Goal: Task Accomplishment & Management: Use online tool/utility

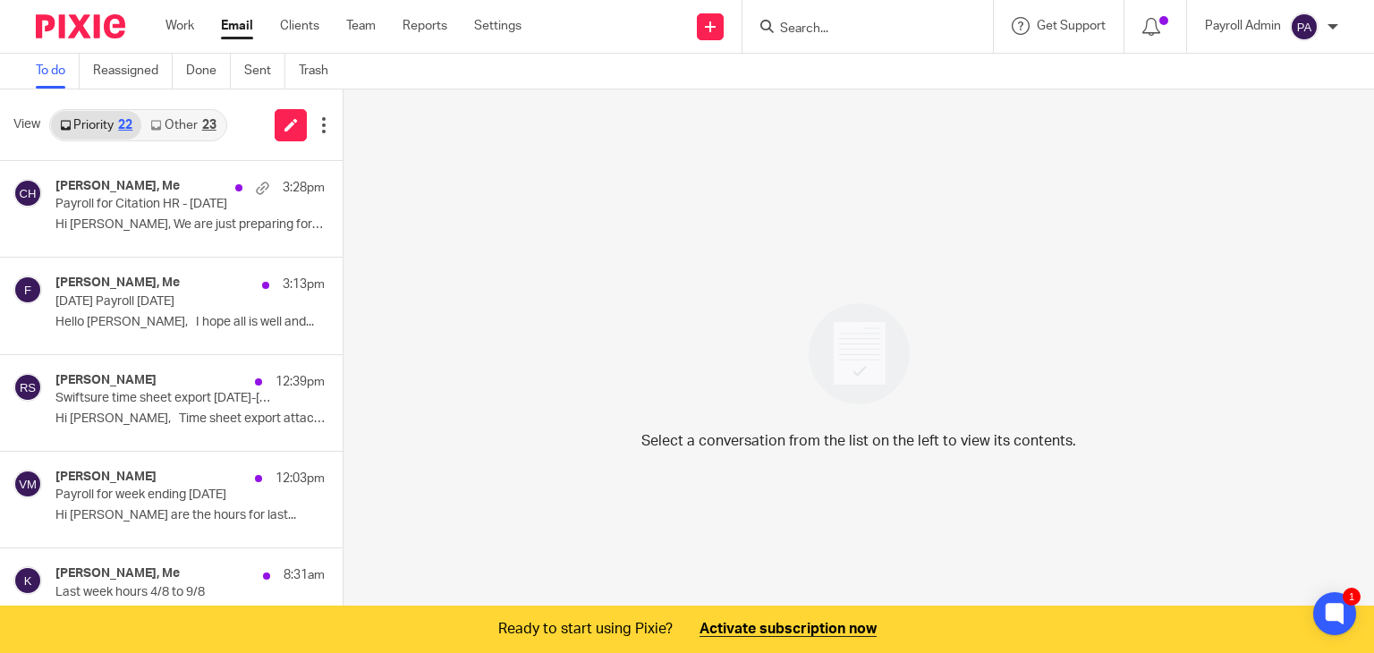
scroll to position [89, 0]
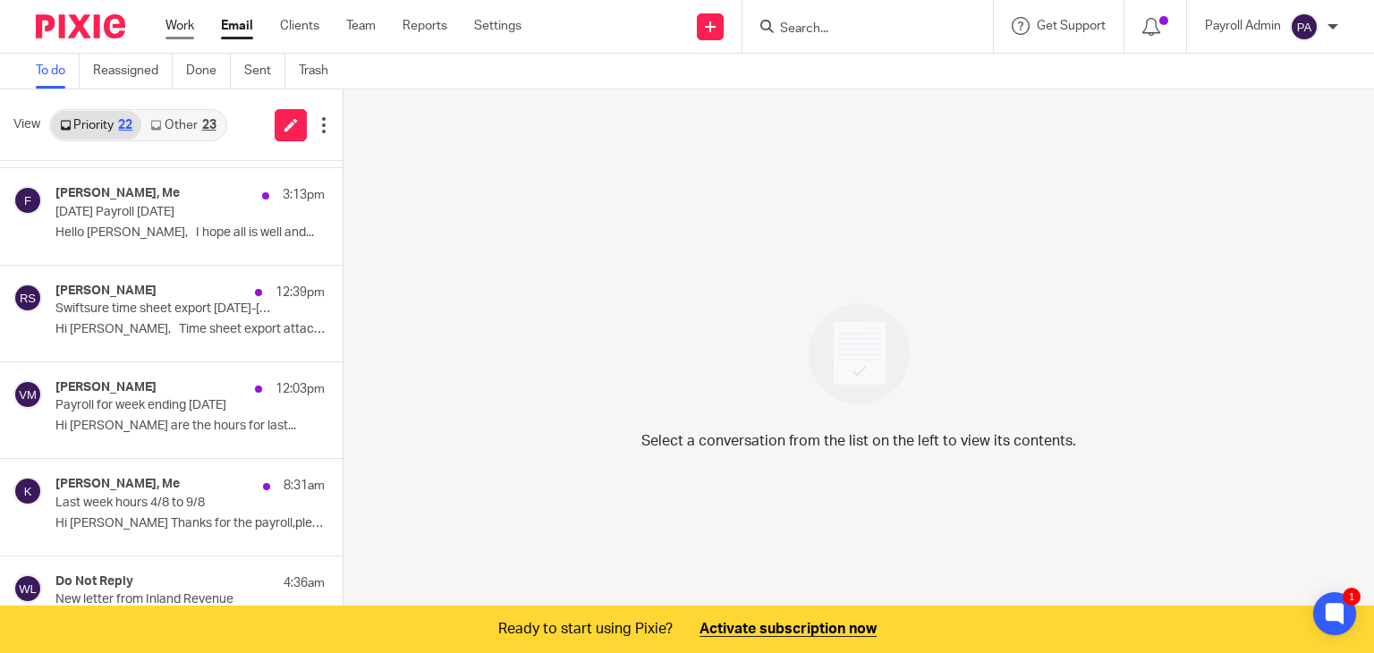
click at [173, 22] on link "Work" at bounding box center [179, 26] width 29 height 18
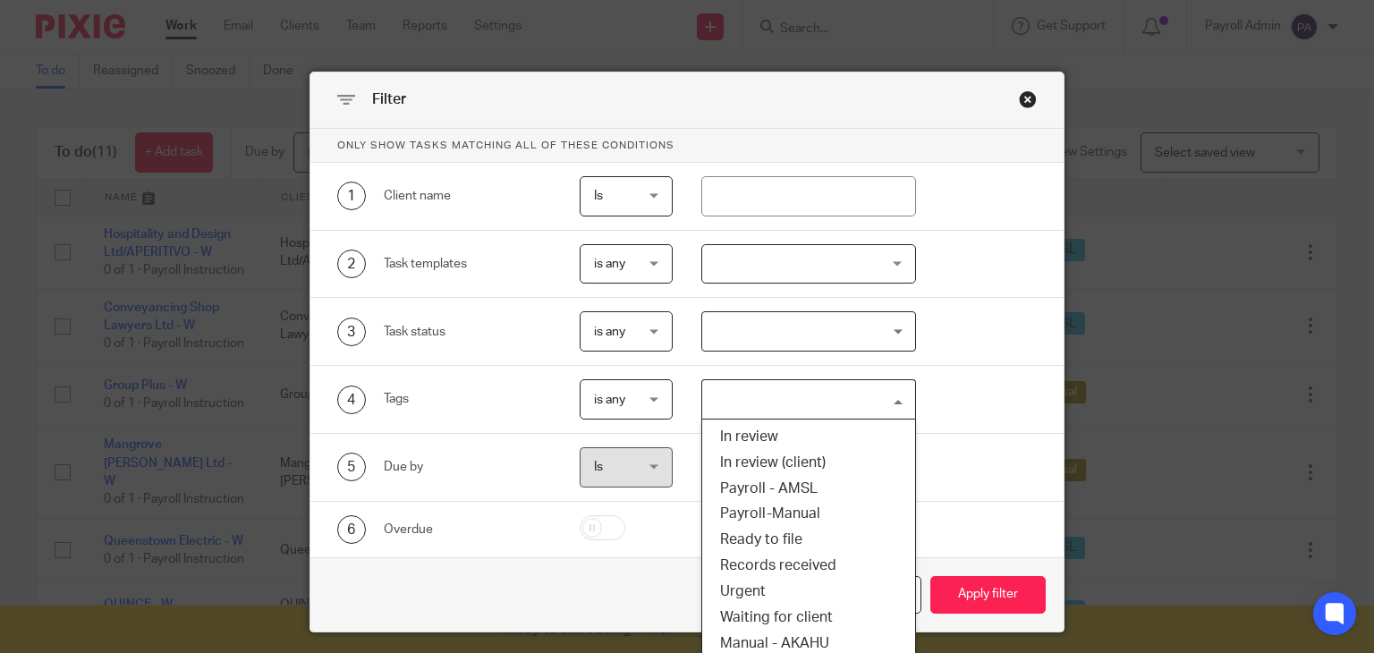
click at [895, 398] on input "Search for option" at bounding box center [804, 399] width 201 height 31
click at [800, 478] on li "Payroll - AMSL" at bounding box center [808, 489] width 213 height 26
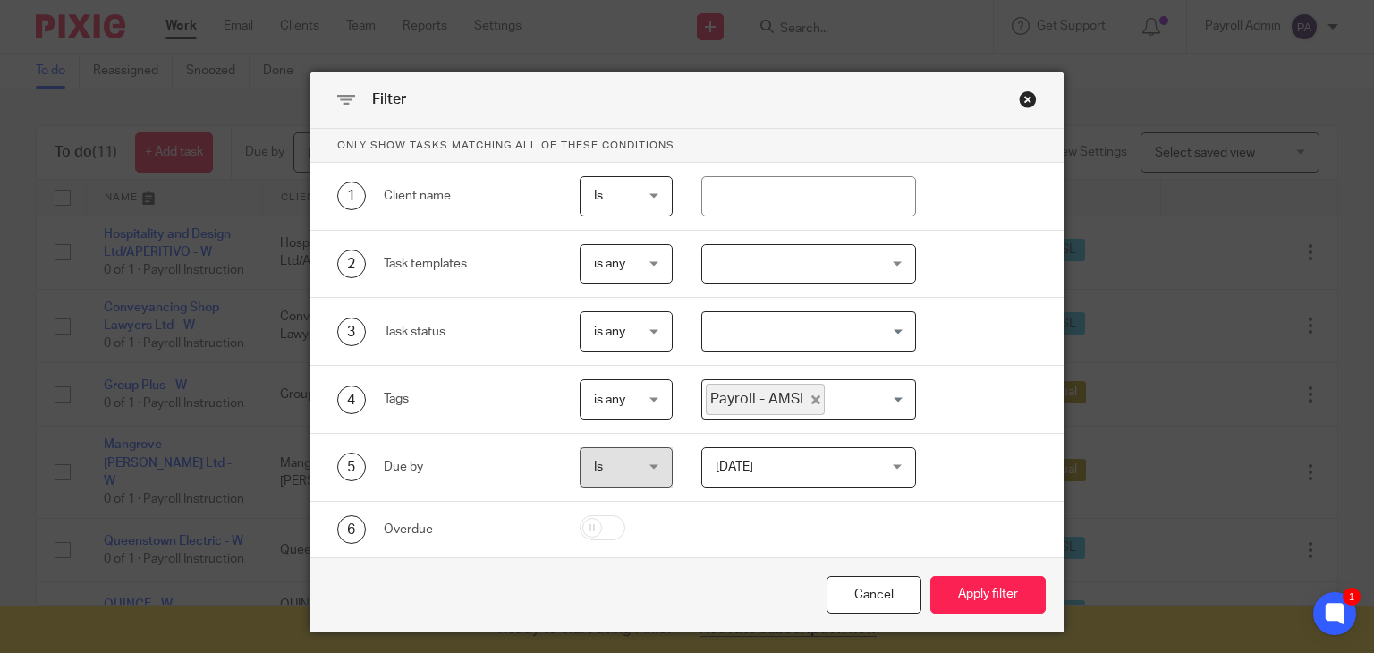
click at [887, 397] on input "Search for option" at bounding box center [865, 399] width 79 height 31
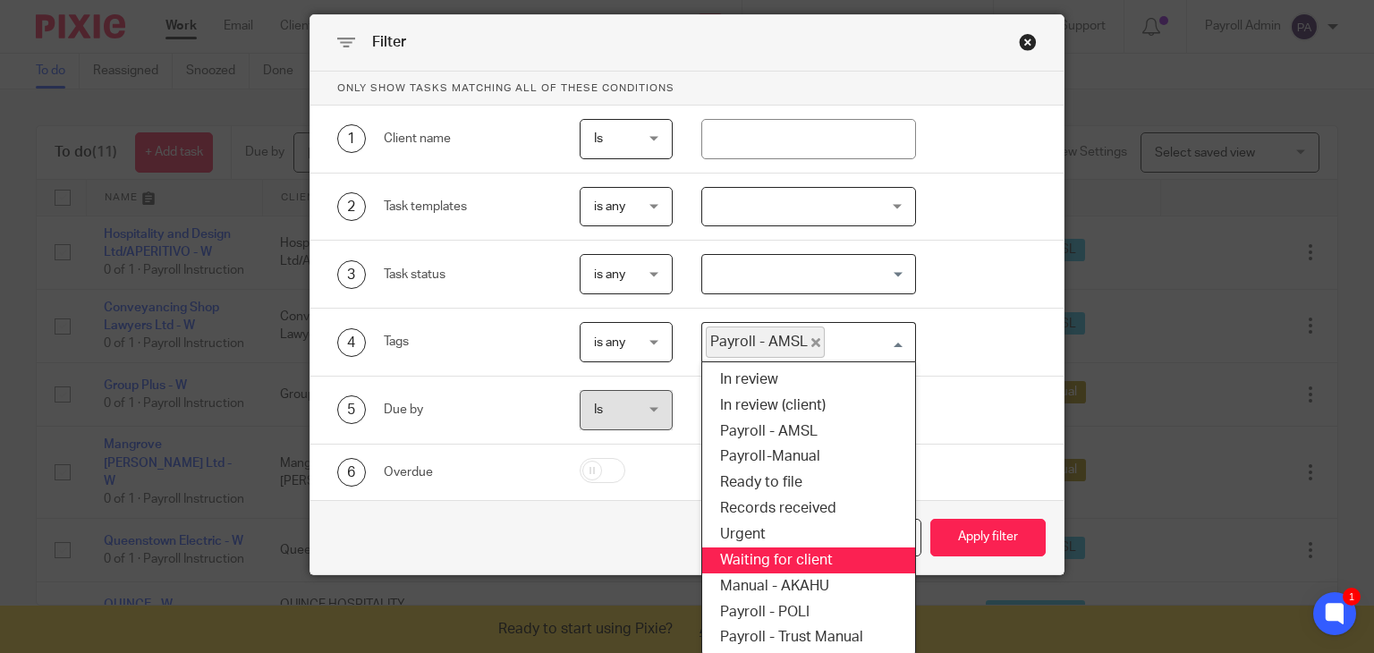
scroll to position [59, 0]
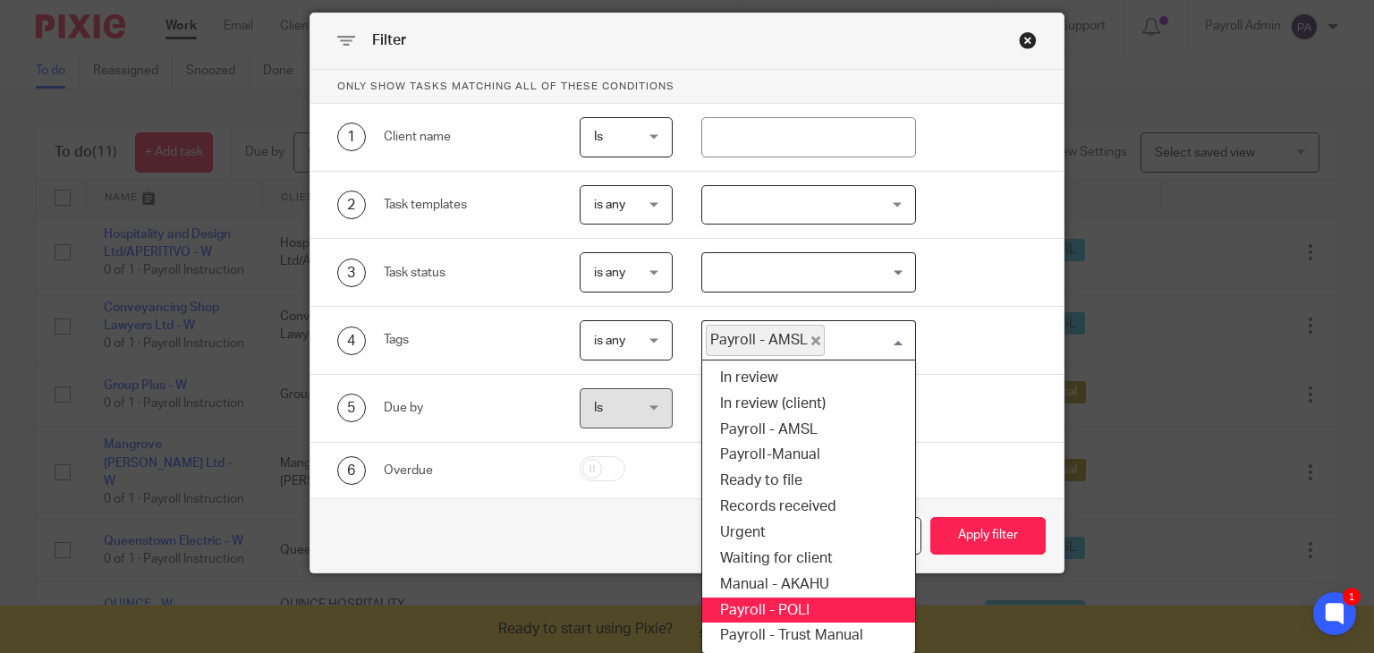
click at [788, 610] on li "Payroll - POLI" at bounding box center [808, 610] width 213 height 26
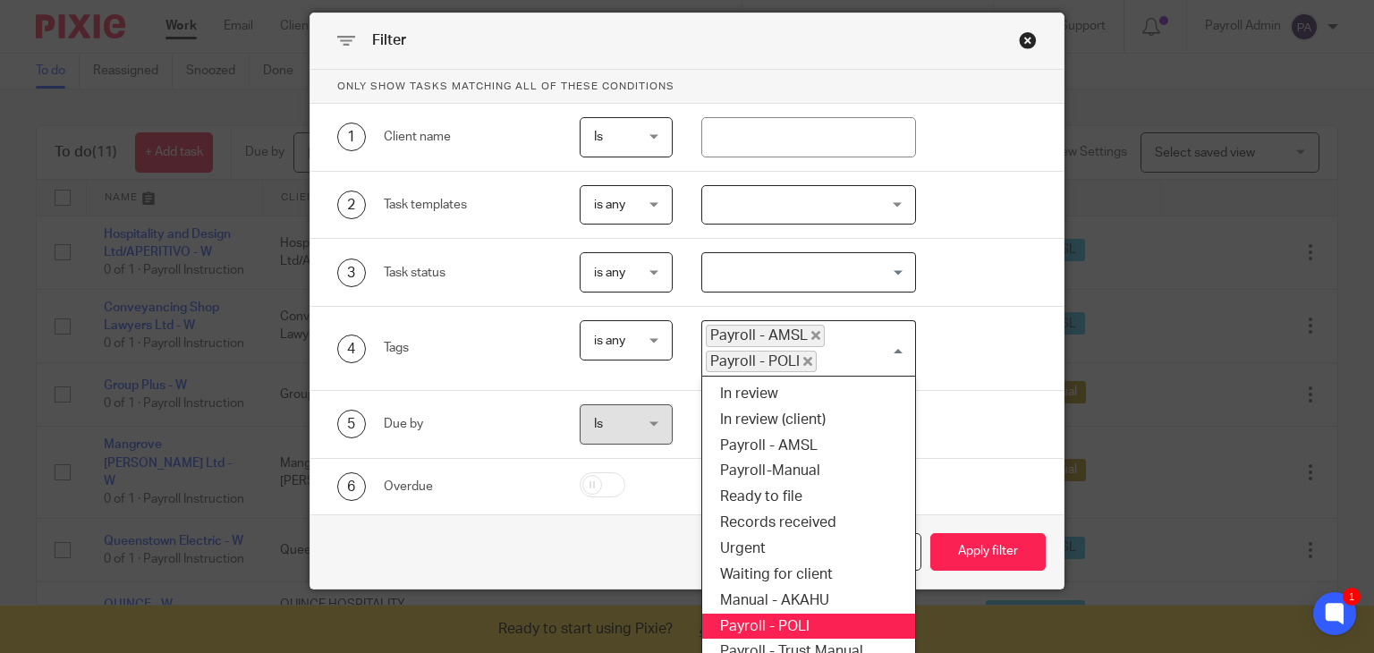
click at [887, 342] on div "Payroll - AMSL Payroll - POLI" at bounding box center [804, 346] width 205 height 51
click at [816, 639] on li "Payroll - Trust Manual" at bounding box center [808, 652] width 213 height 26
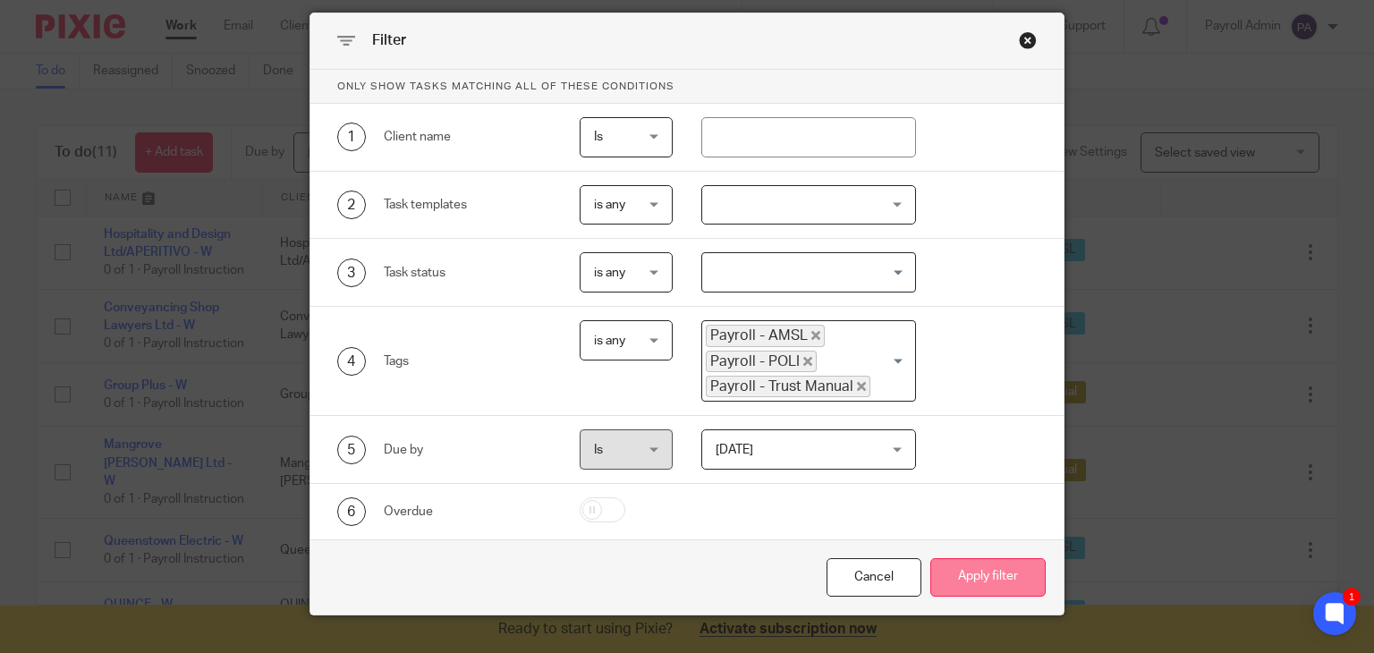
click at [986, 563] on button "Apply filter" at bounding box center [987, 577] width 115 height 38
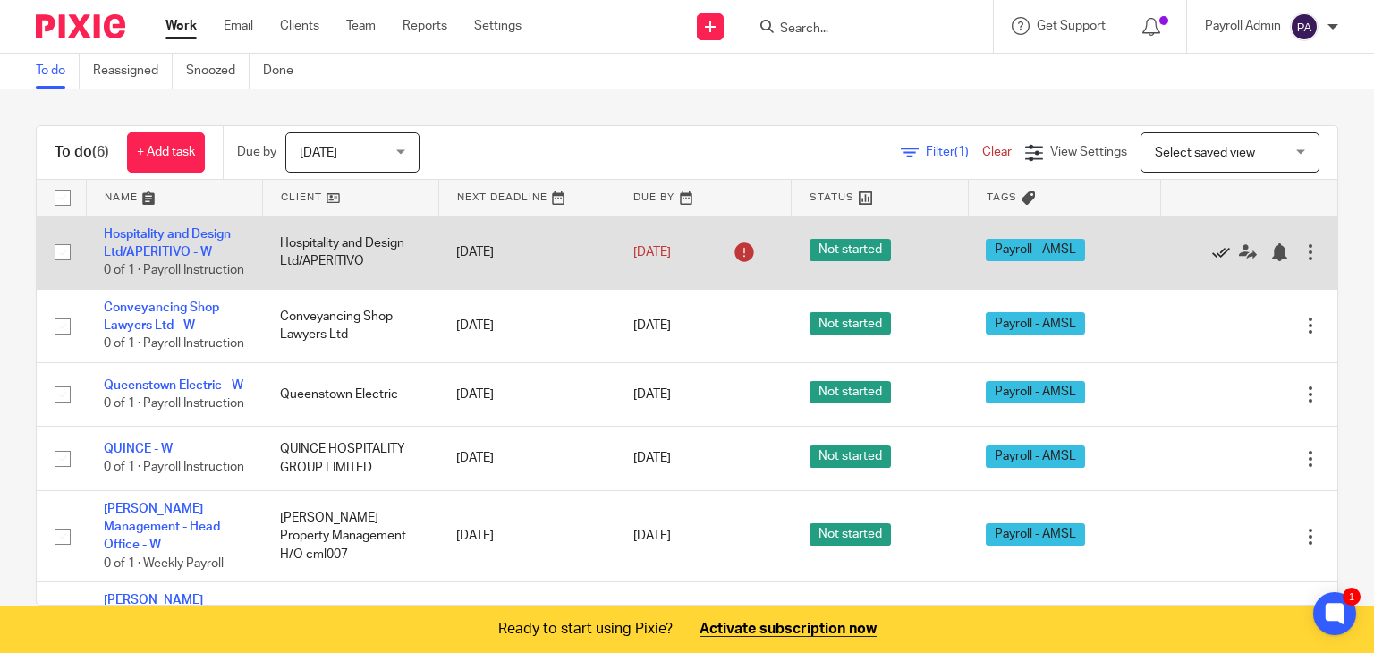
click at [1212, 254] on icon at bounding box center [1221, 252] width 18 height 18
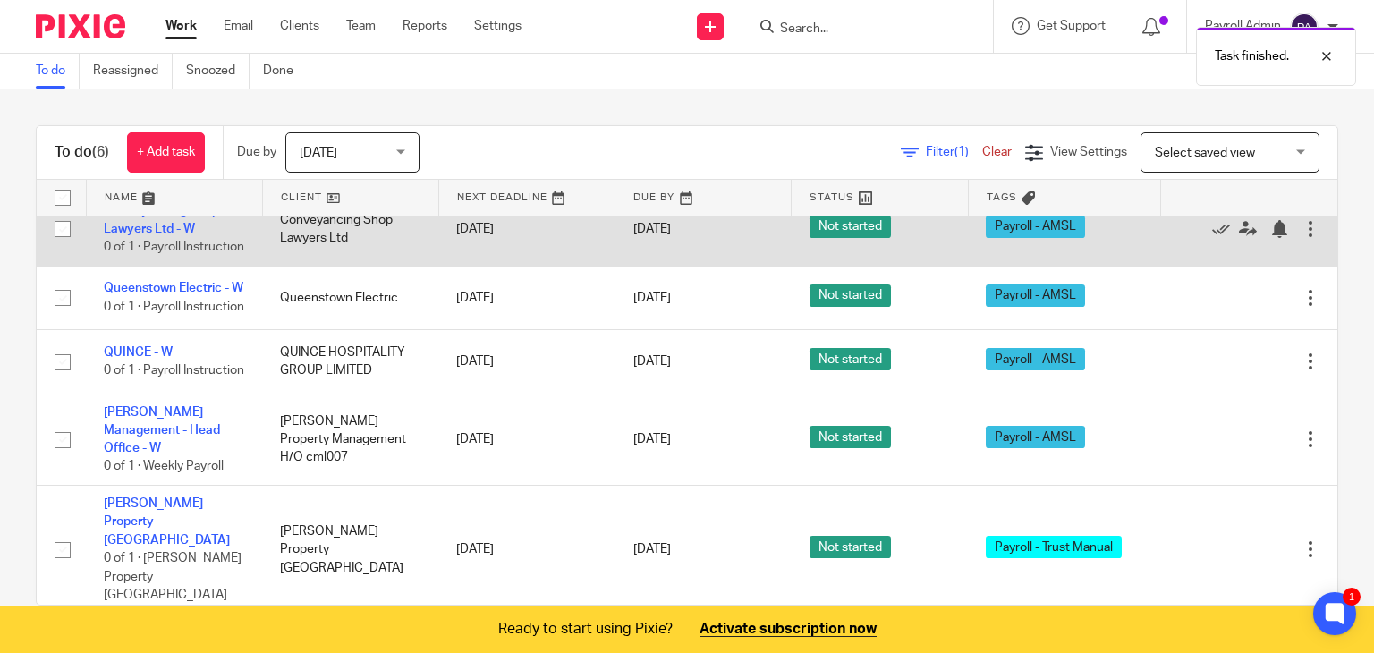
scroll to position [36, 0]
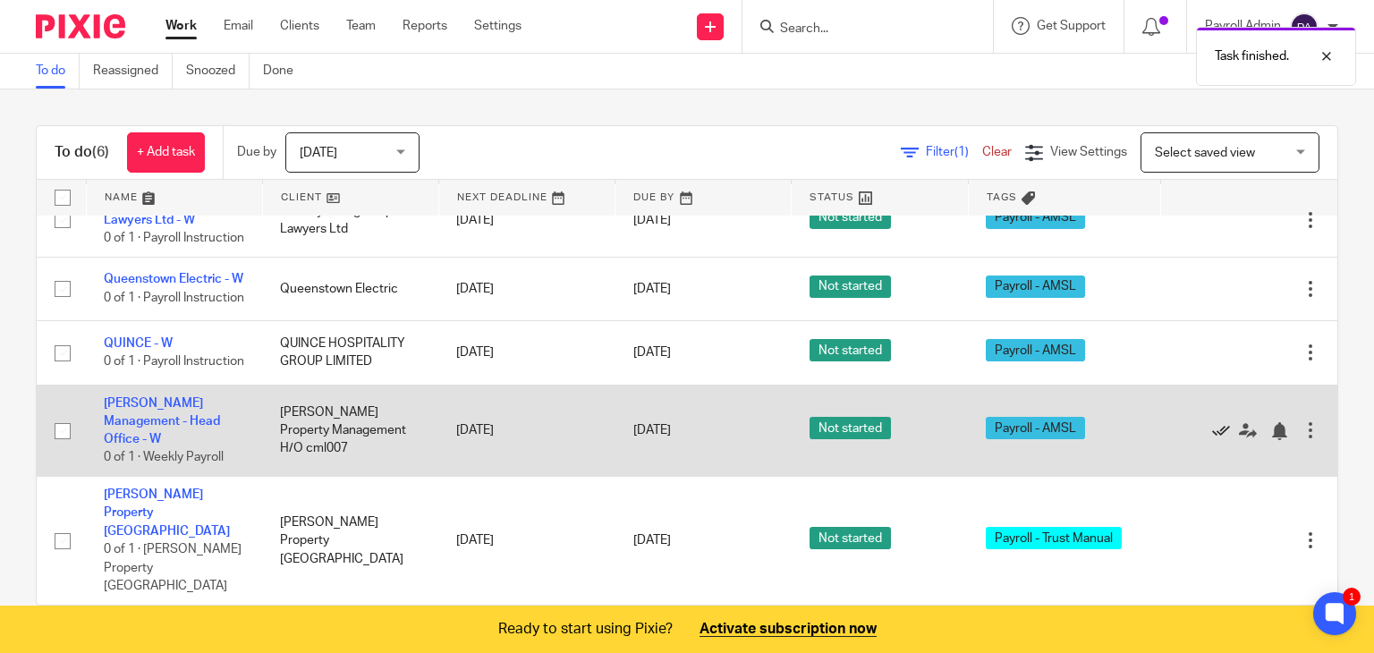
click at [1212, 440] on icon at bounding box center [1221, 431] width 18 height 18
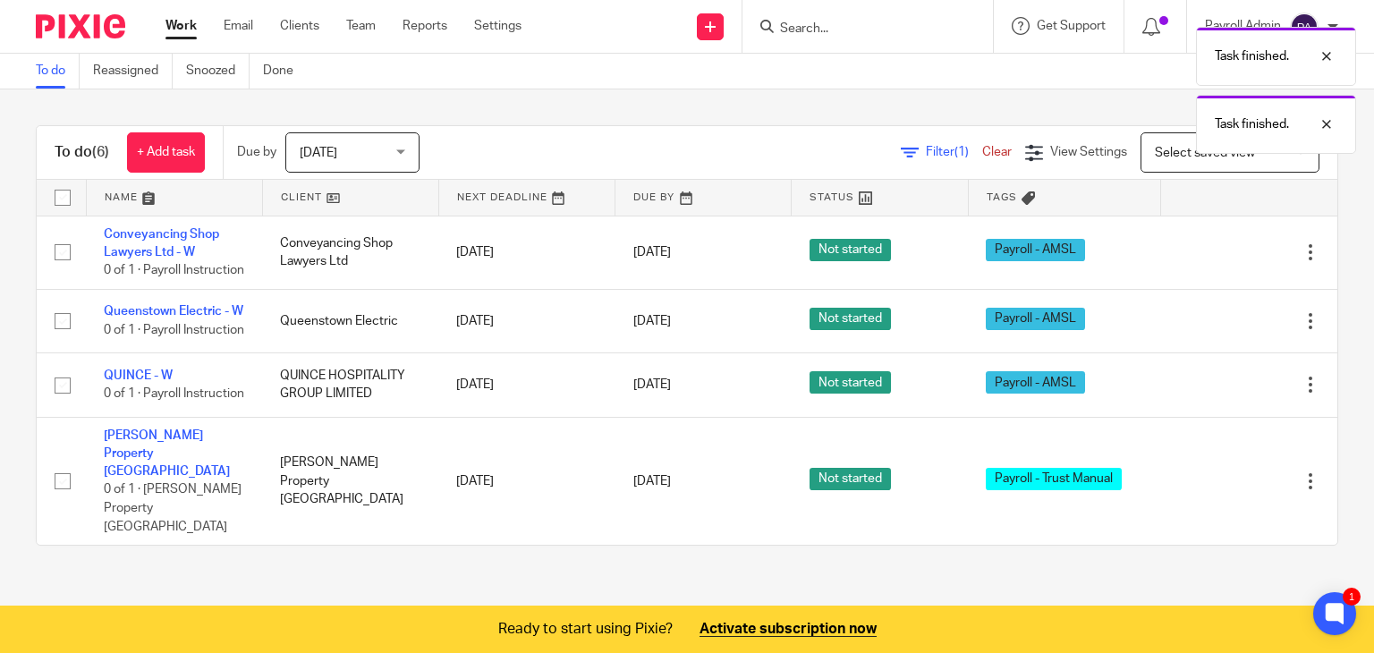
scroll to position [0, 0]
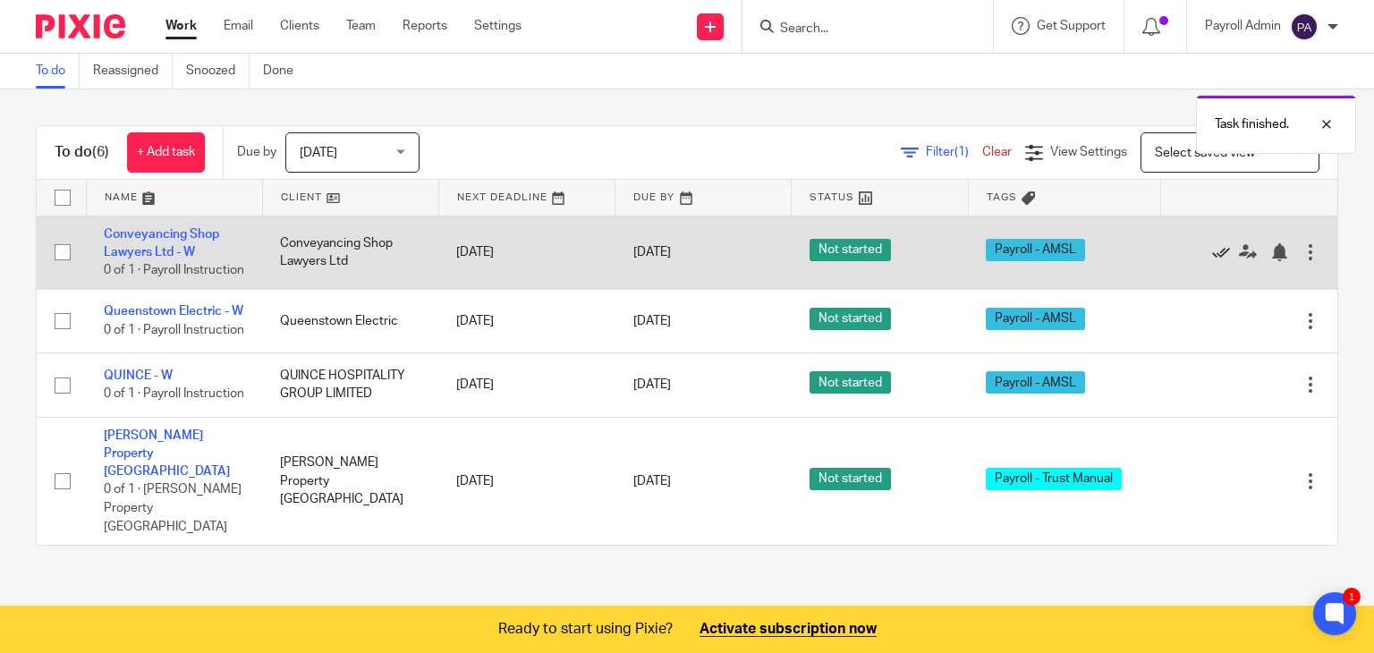
click at [1212, 257] on icon at bounding box center [1221, 252] width 18 height 18
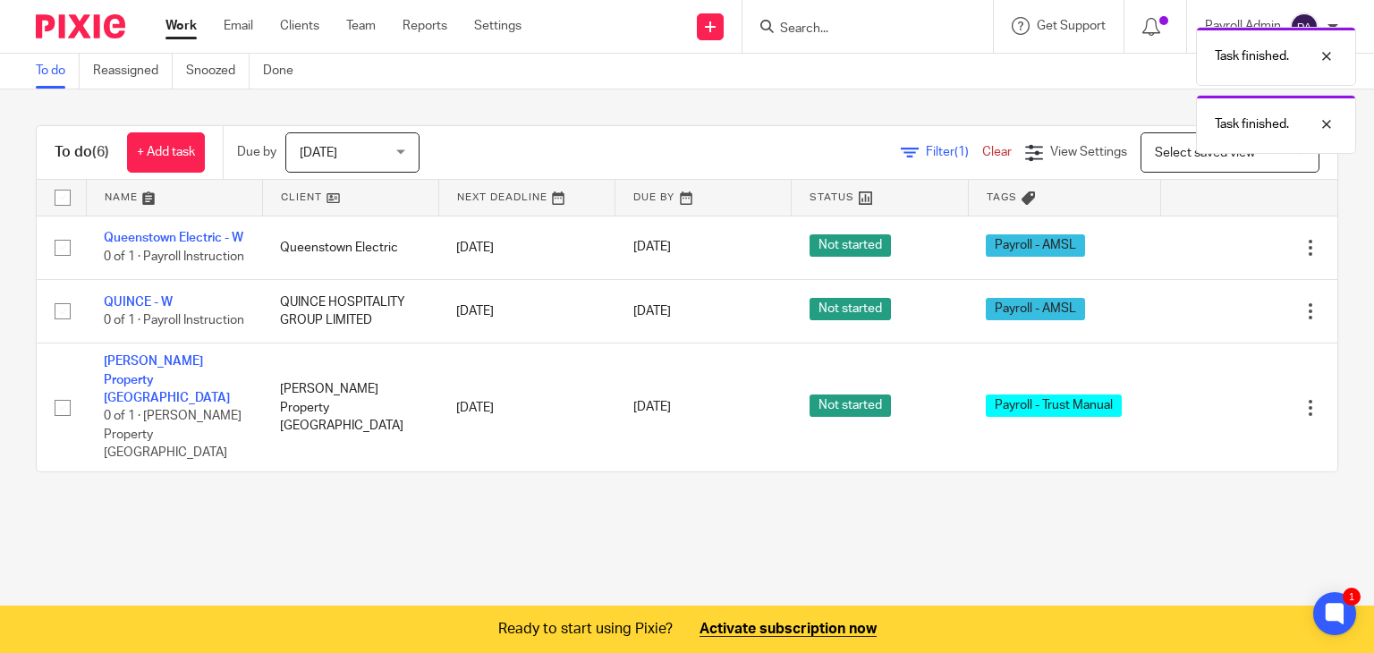
click at [1212, 257] on icon at bounding box center [1221, 248] width 18 height 18
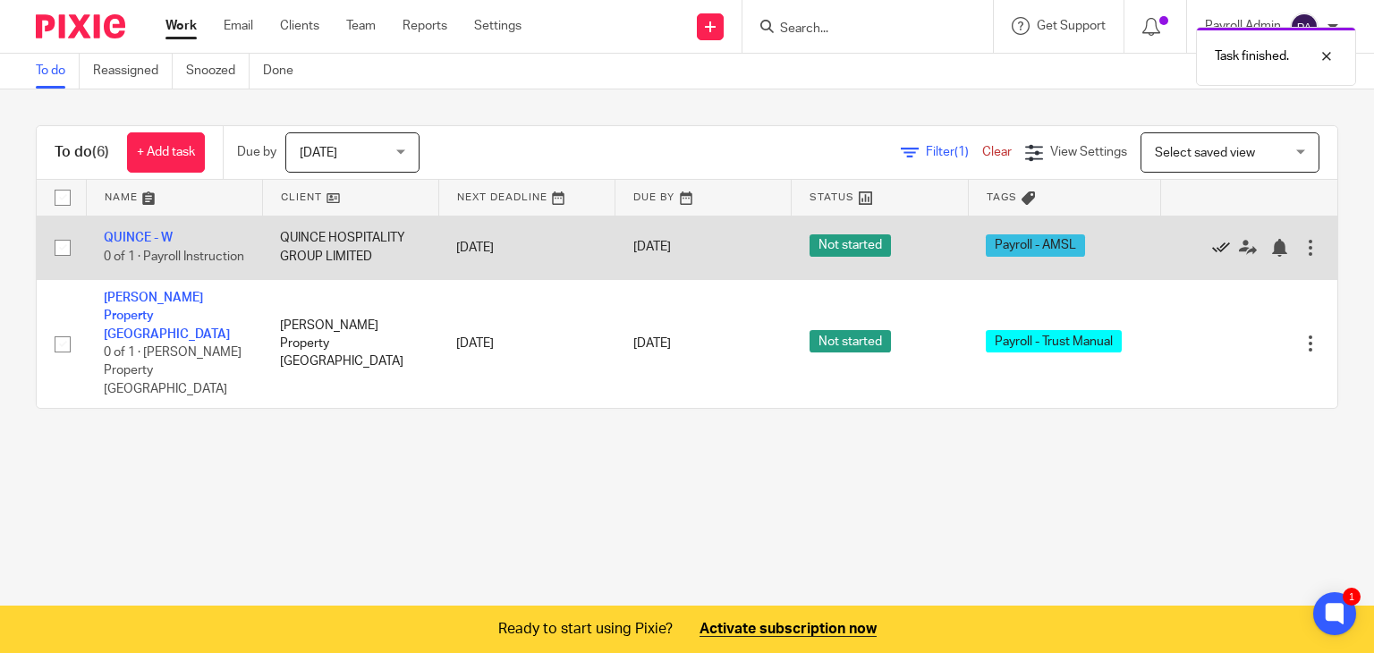
click at [1212, 250] on icon at bounding box center [1221, 248] width 18 height 18
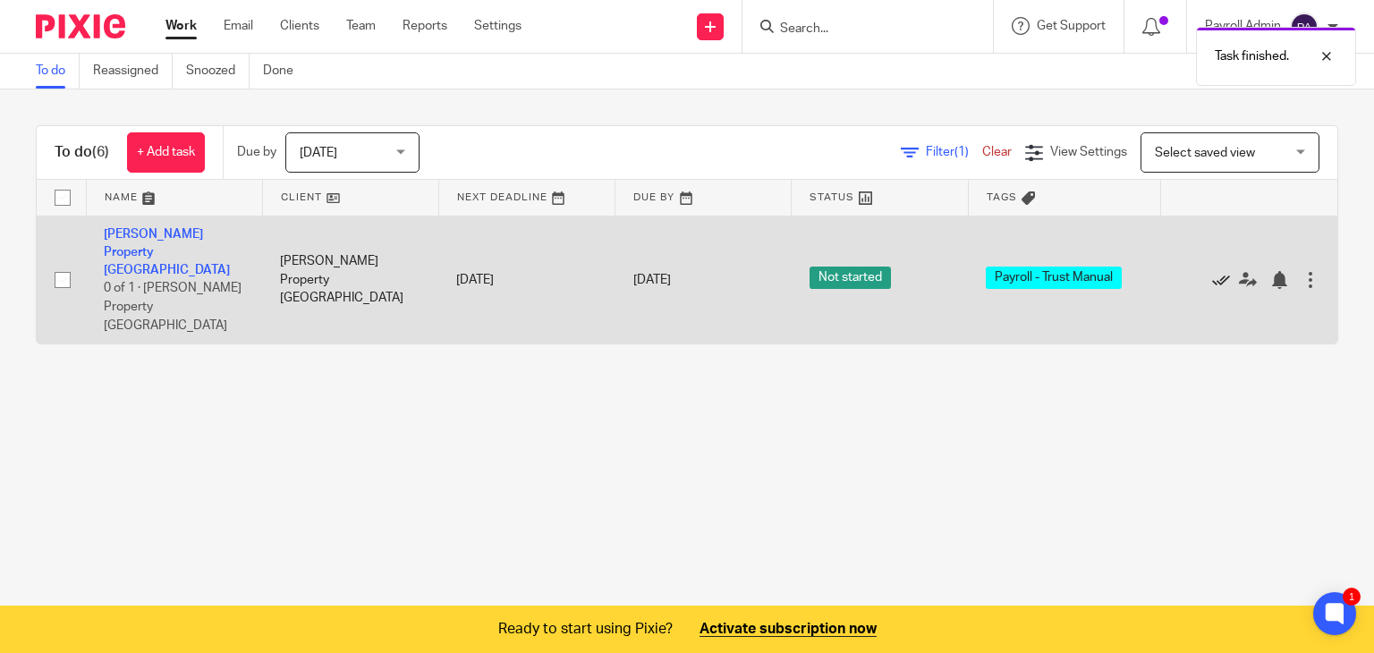
click at [1212, 271] on icon at bounding box center [1221, 280] width 18 height 18
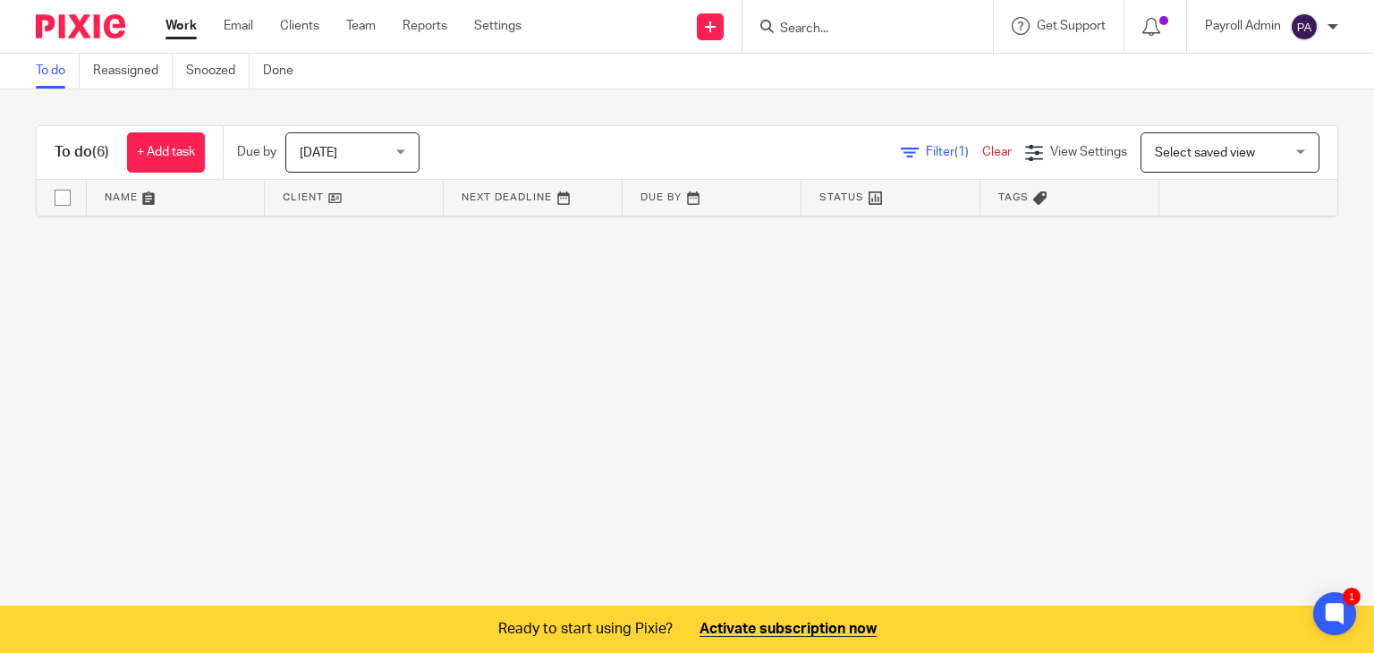
click at [982, 152] on link "Clear" at bounding box center [997, 152] width 30 height 13
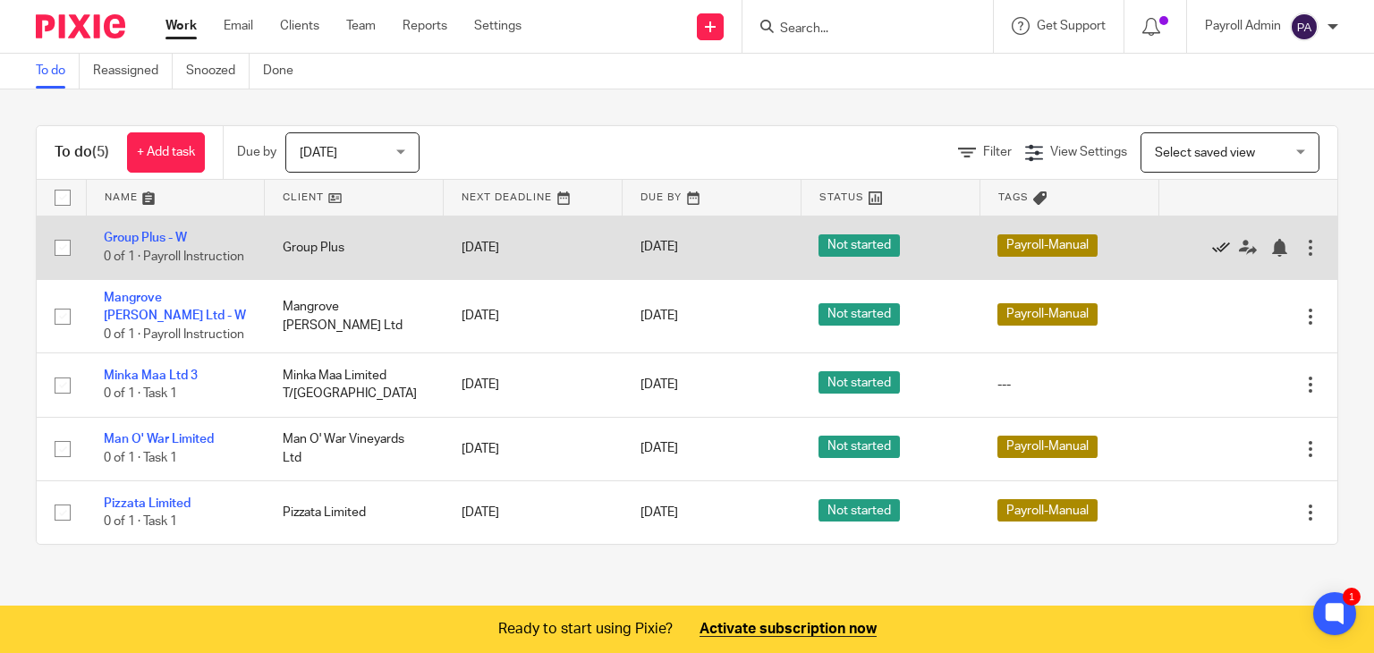
click at [1212, 248] on icon at bounding box center [1221, 248] width 18 height 18
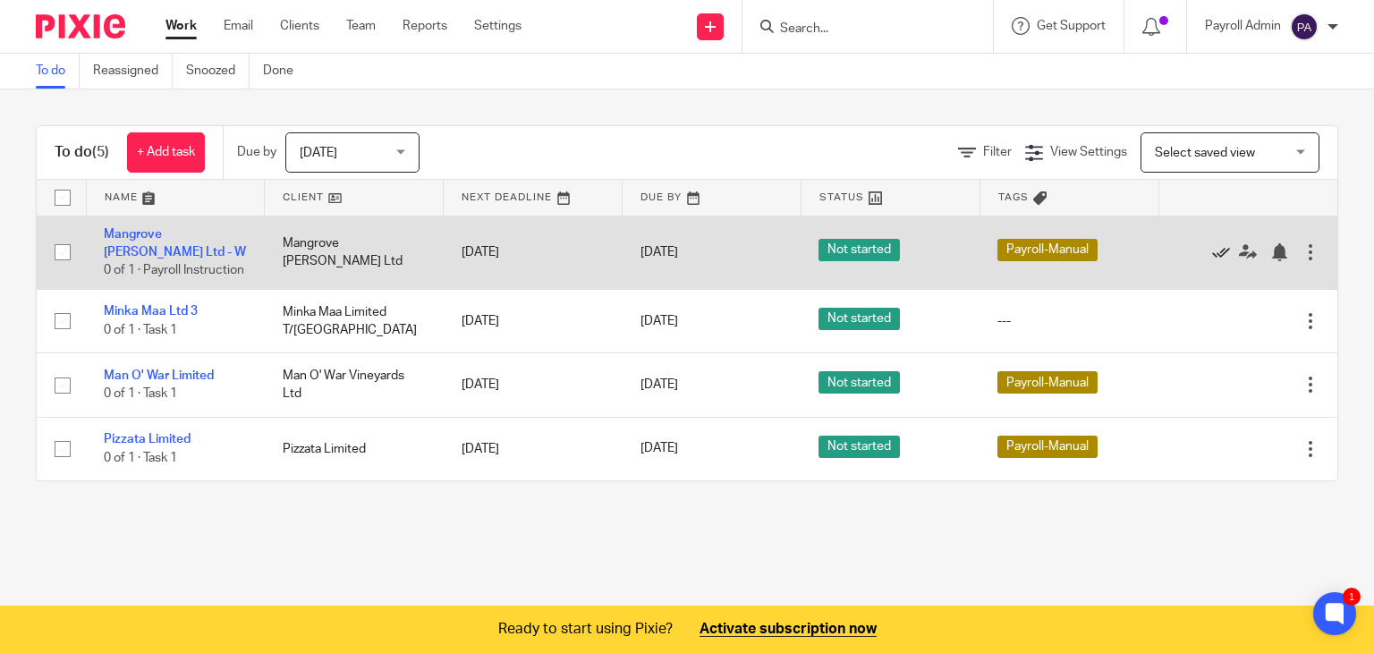
click at [1212, 258] on icon at bounding box center [1221, 252] width 18 height 18
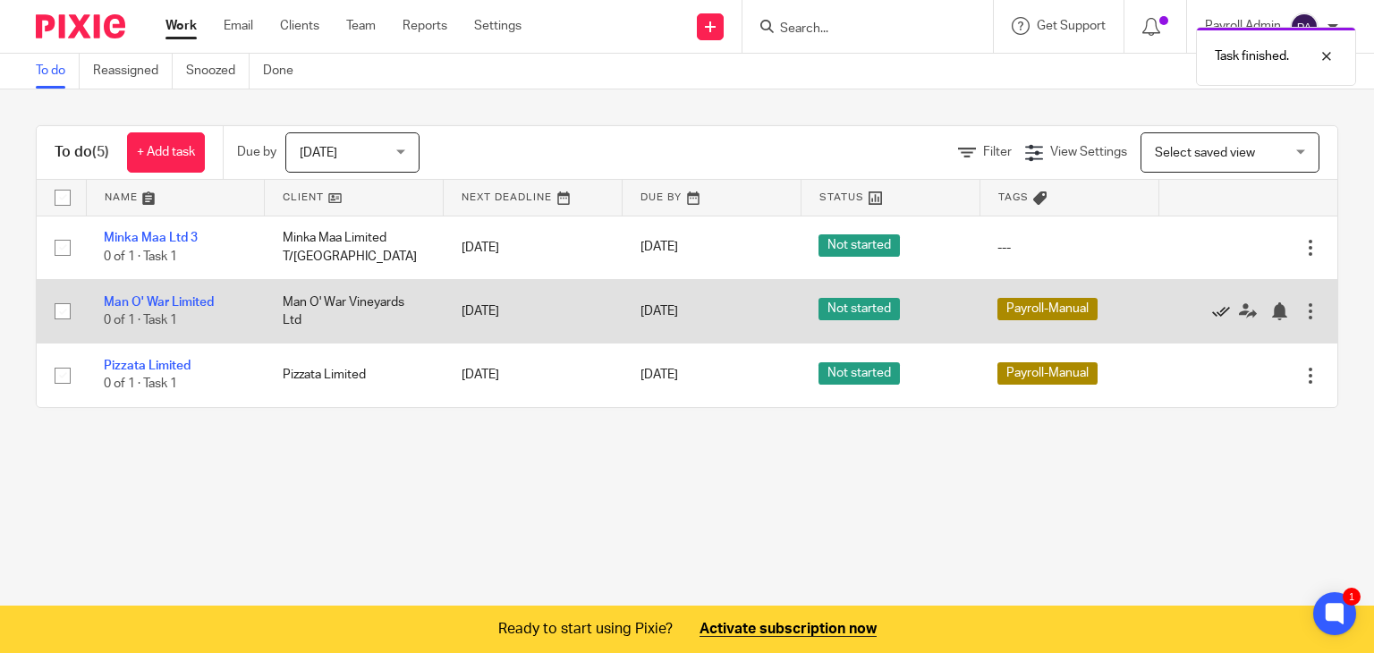
click at [1212, 308] on icon at bounding box center [1221, 311] width 18 height 18
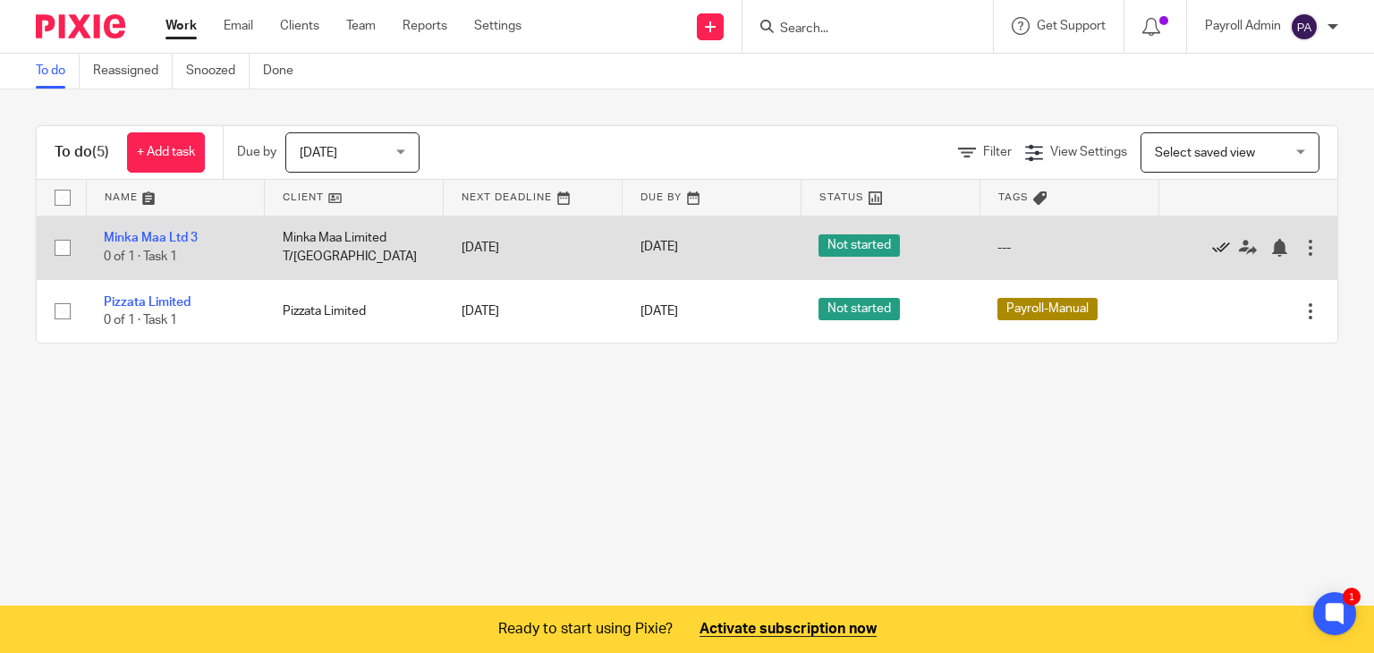
click at [1212, 245] on icon at bounding box center [1221, 248] width 18 height 18
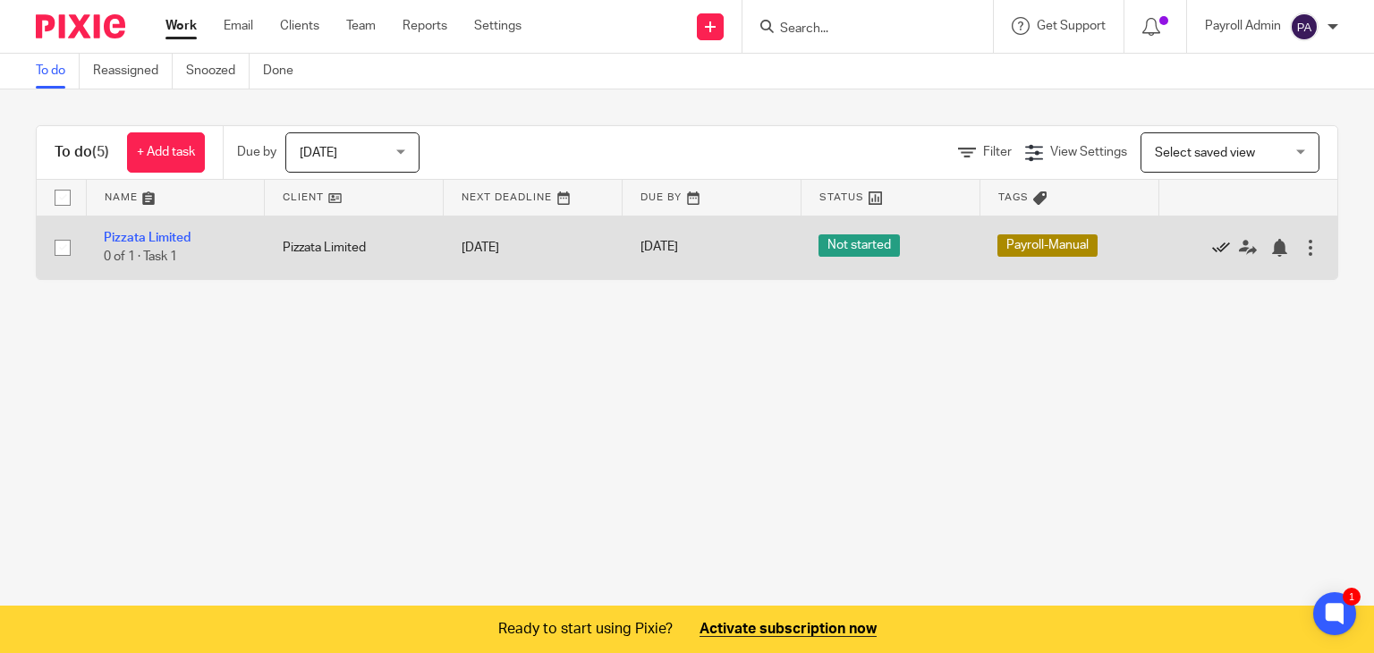
click at [1212, 246] on icon at bounding box center [1221, 248] width 18 height 18
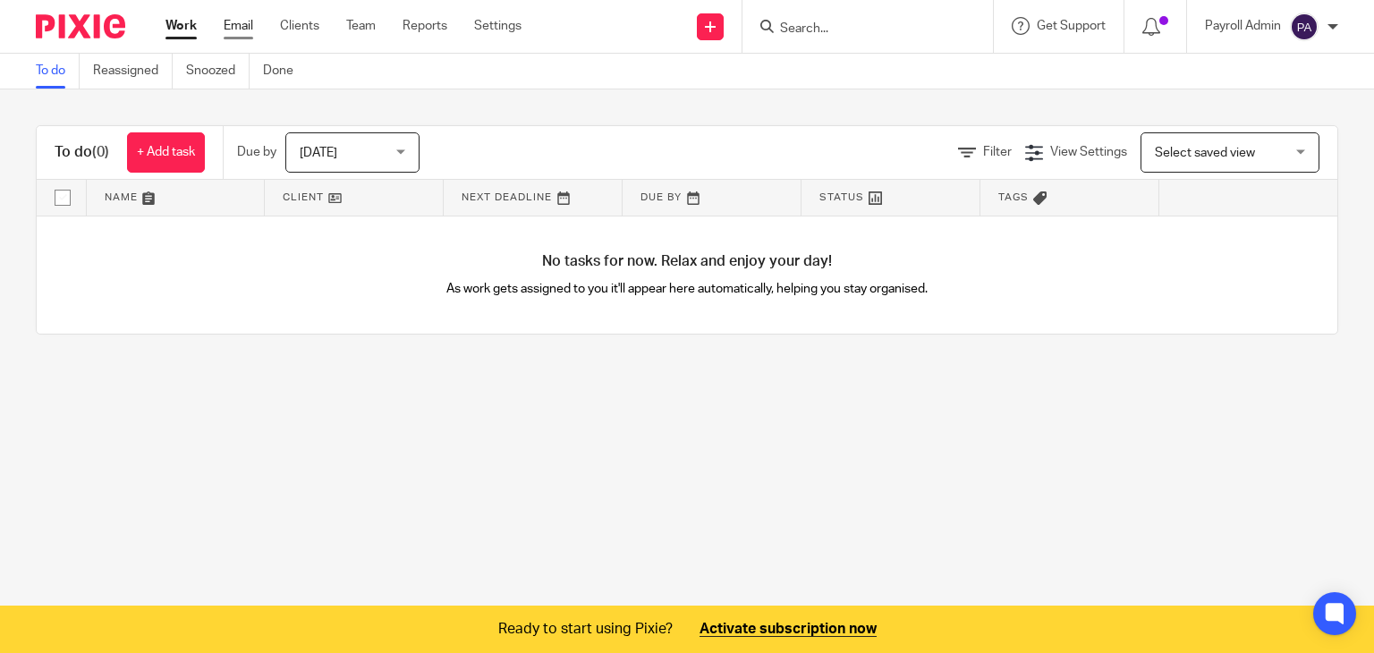
click at [243, 24] on link "Email" at bounding box center [239, 26] width 30 height 18
